Goal: Find specific page/section: Find specific page/section

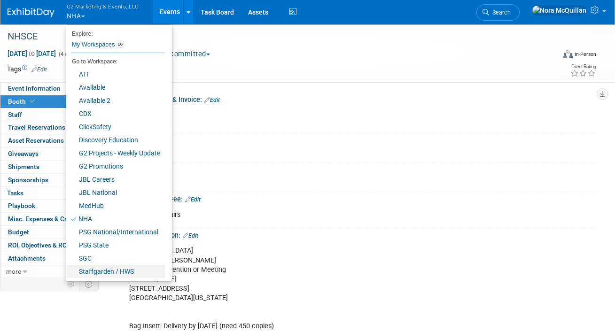
click at [98, 267] on link "Staffgarden / HWS" at bounding box center [115, 271] width 99 height 13
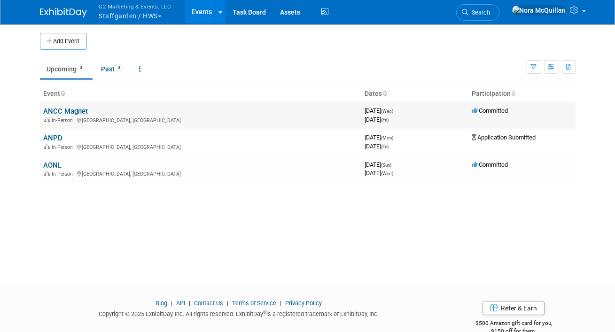
click at [66, 111] on link "ANCC Magnet" at bounding box center [66, 111] width 45 height 8
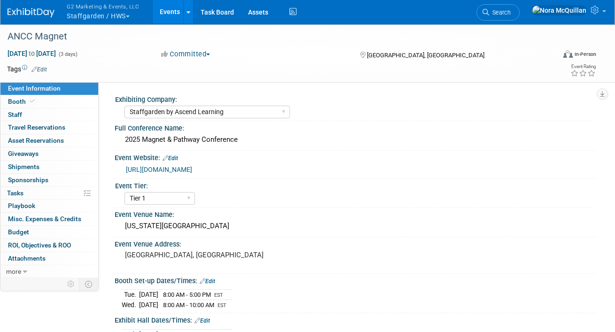
select select "Staffgarden by Ascend Learning"
select select "Tier 1"
select select "No"
click at [53, 102] on link "Booth" at bounding box center [49, 101] width 98 height 13
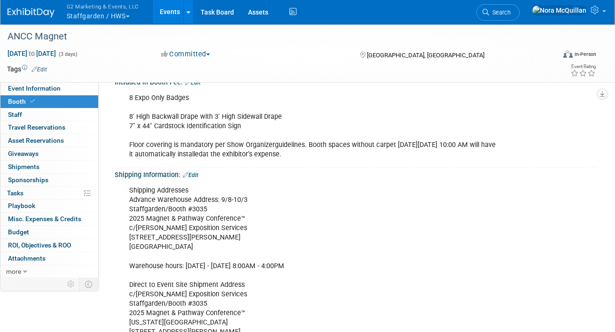
scroll to position [126, 0]
click at [46, 88] on span "Event Information" at bounding box center [34, 89] width 53 height 8
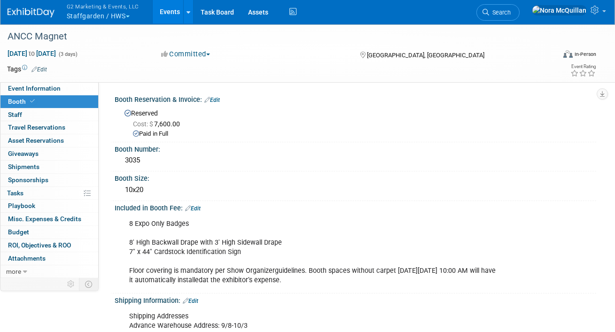
select select "Staffgarden by Ascend Learning"
select select "Tier 1"
select select "No"
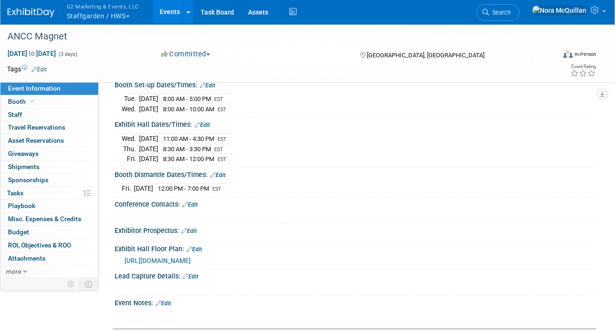
scroll to position [195, 0]
click at [177, 258] on span "[URL][DOMAIN_NAME]" at bounding box center [157, 262] width 66 height 8
